Goal: Find specific page/section: Find specific page/section

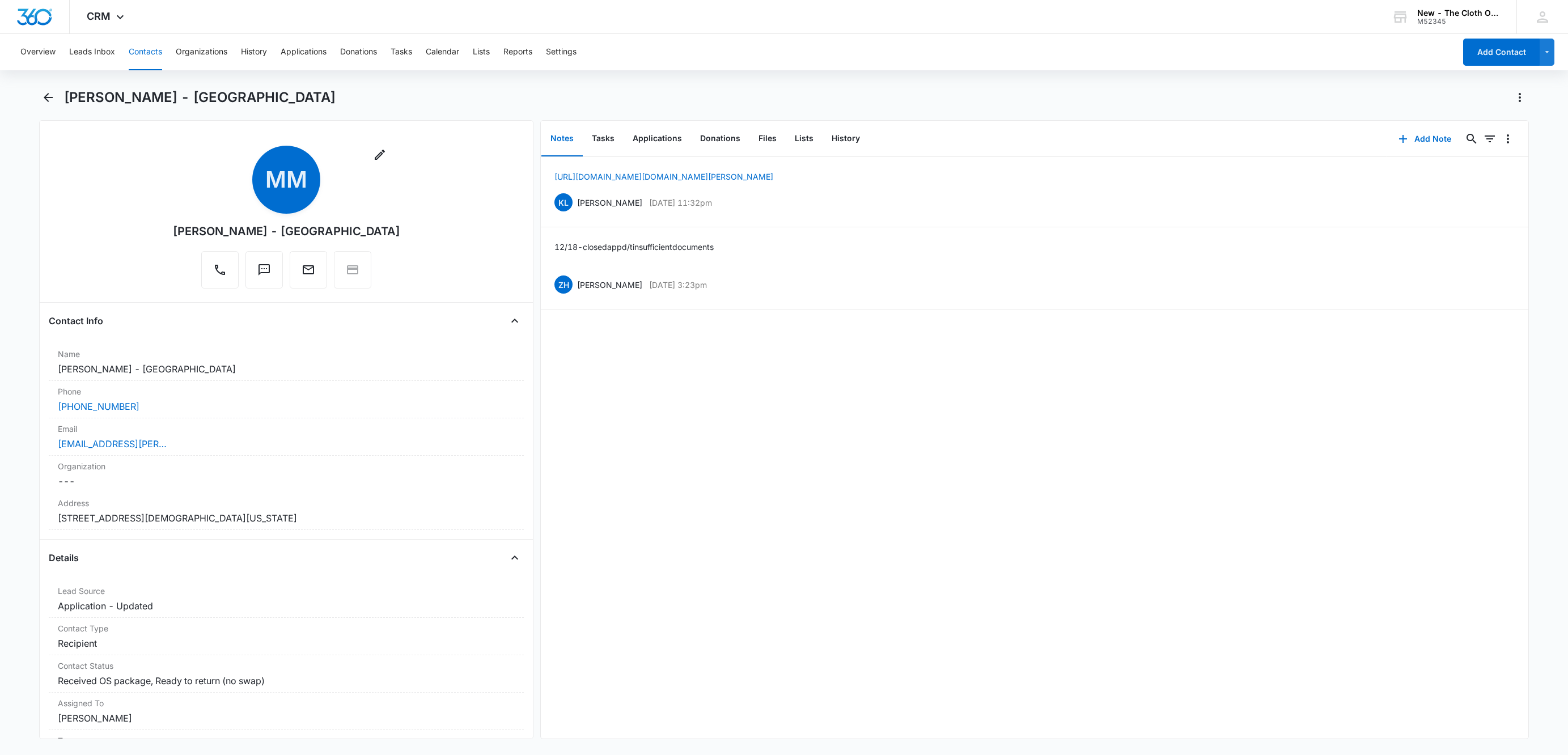
click at [408, 52] on button "Tasks" at bounding box center [401, 52] width 22 height 36
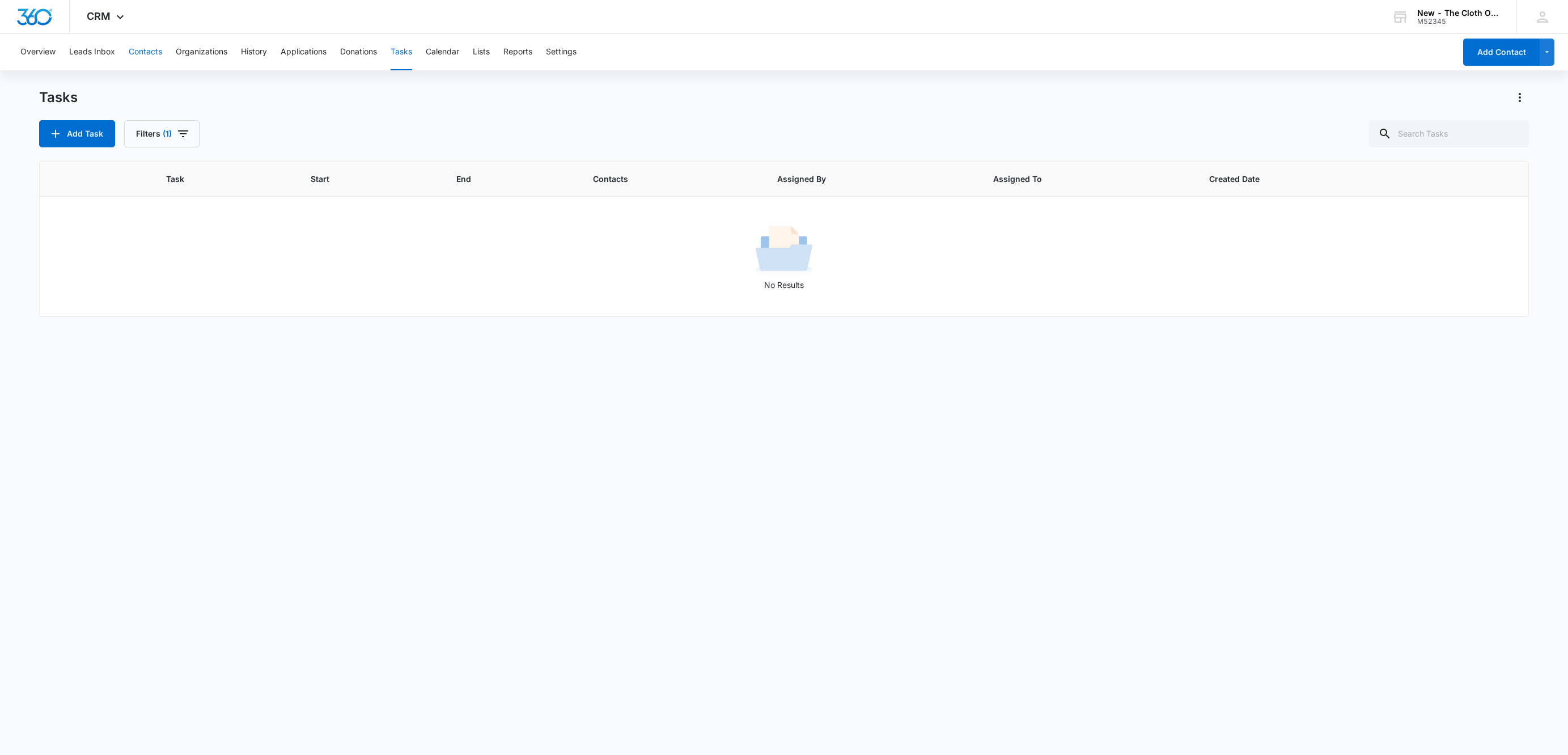
click at [136, 48] on button "Contacts" at bounding box center [145, 52] width 33 height 36
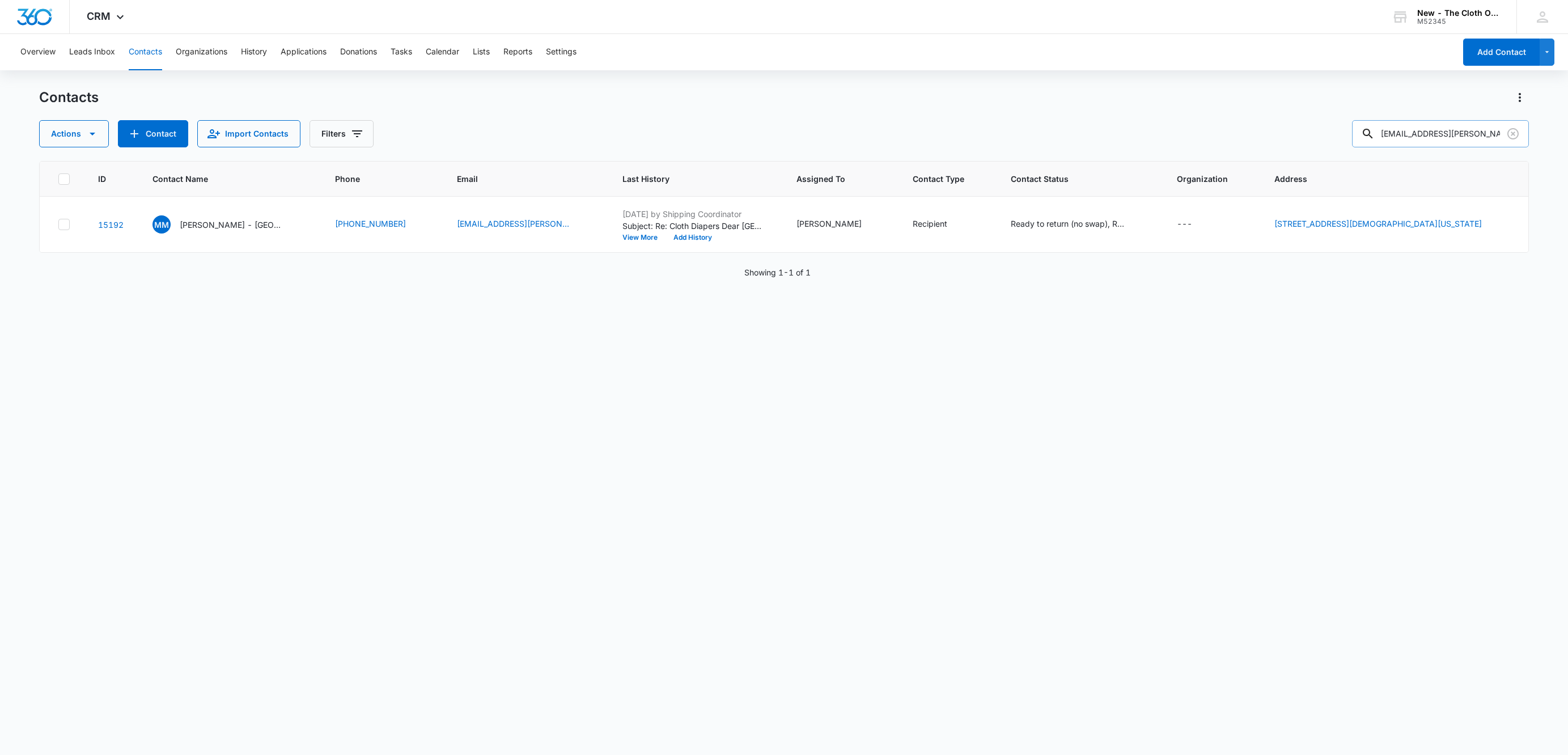
click at [1432, 140] on input "[EMAIL_ADDRESS][PERSON_NAME][DOMAIN_NAME]" at bounding box center [1440, 134] width 177 height 27
paste input "[PERSON_NAME]"
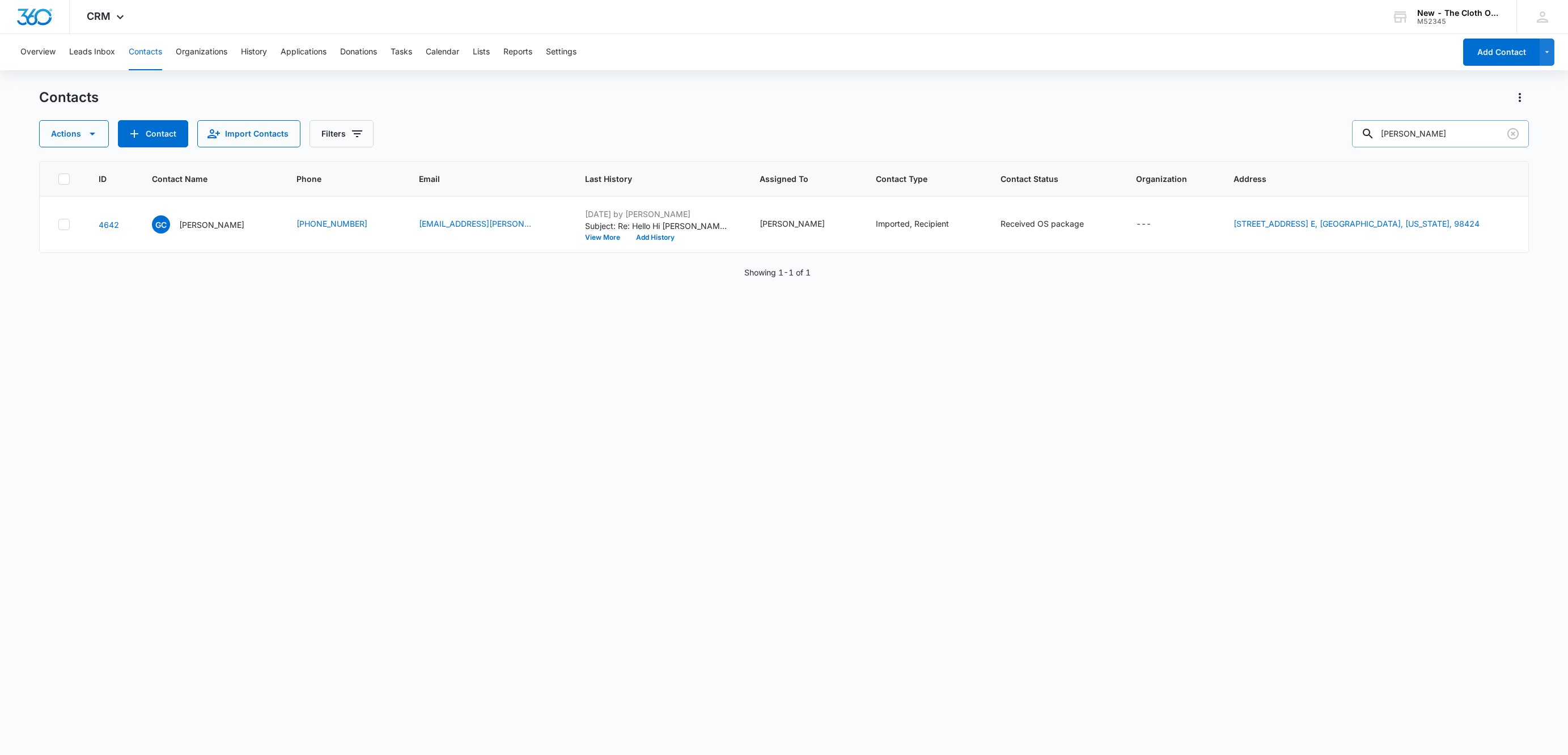
click at [1470, 134] on input "[PERSON_NAME]" at bounding box center [1440, 134] width 177 height 27
click at [1443, 135] on input "mcd" at bounding box center [1440, 134] width 177 height 27
type input "mcdiehl"
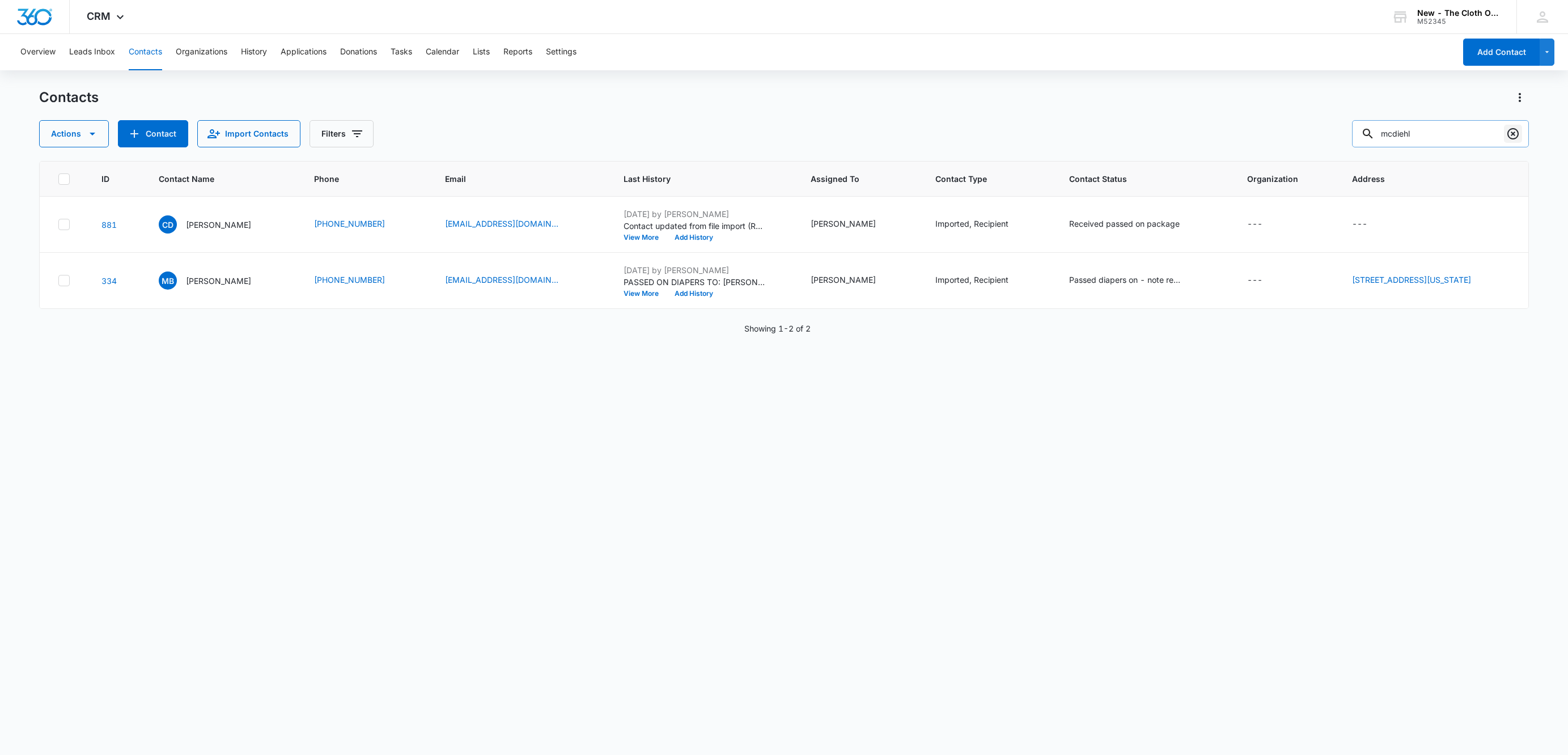
click at [1519, 135] on icon "Clear" at bounding box center [1512, 133] width 14 height 14
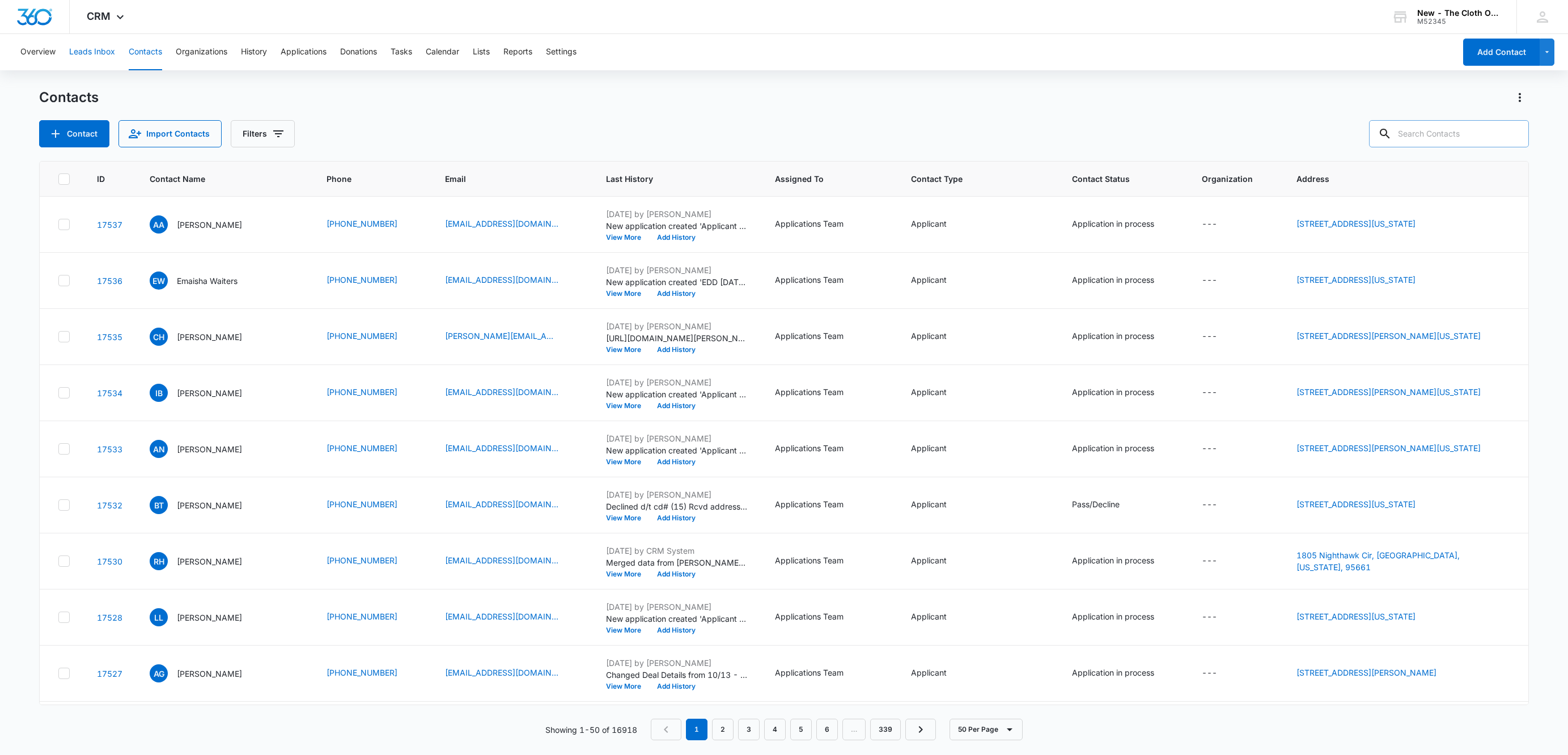
click at [90, 48] on button "Leads Inbox" at bounding box center [93, 52] width 46 height 36
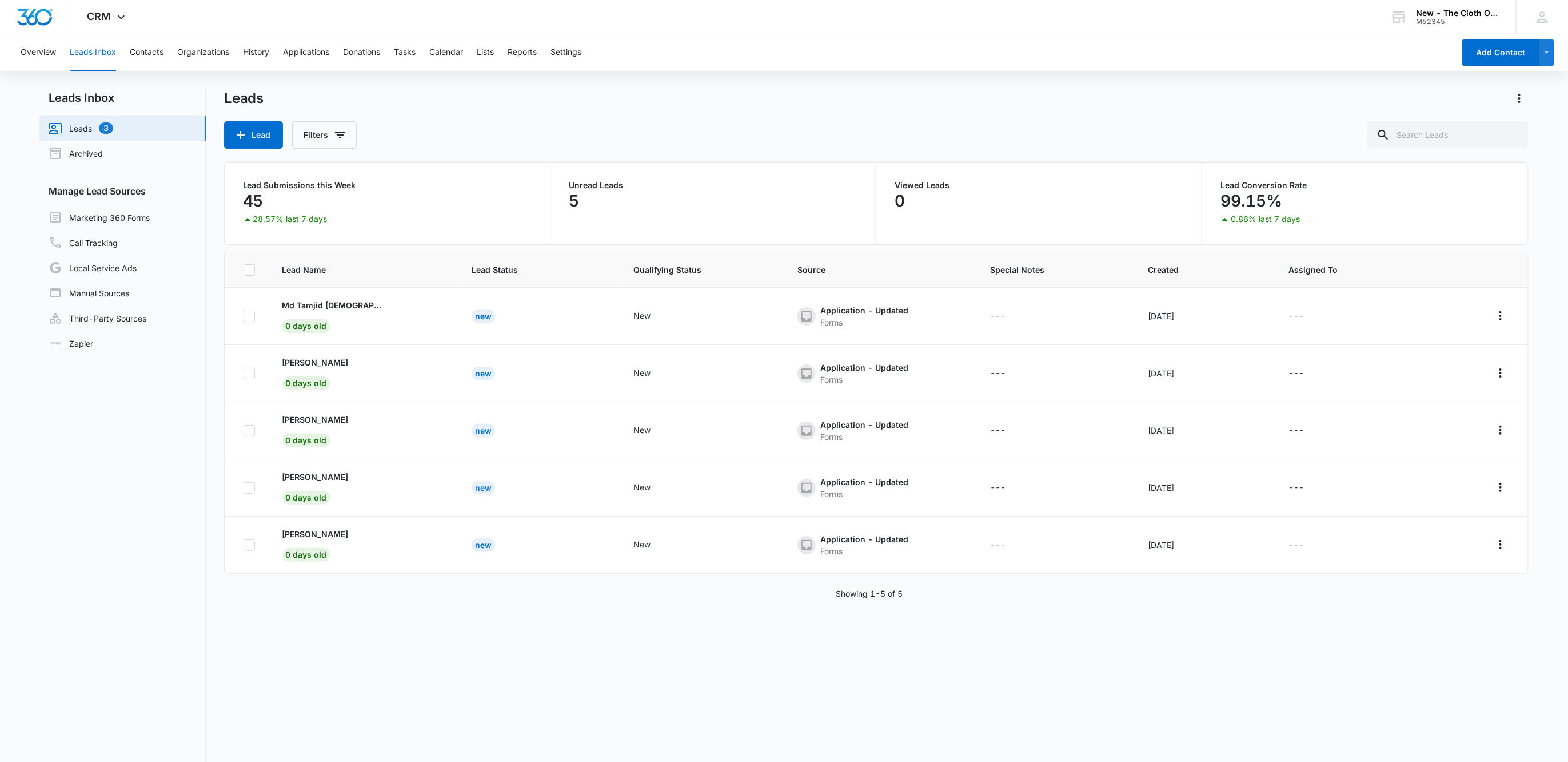
click at [92, 55] on button "Leads Inbox" at bounding box center [93, 52] width 47 height 36
click at [29, 21] on img "Dashboard" at bounding box center [35, 17] width 36 height 17
